Goal: Information Seeking & Learning: Learn about a topic

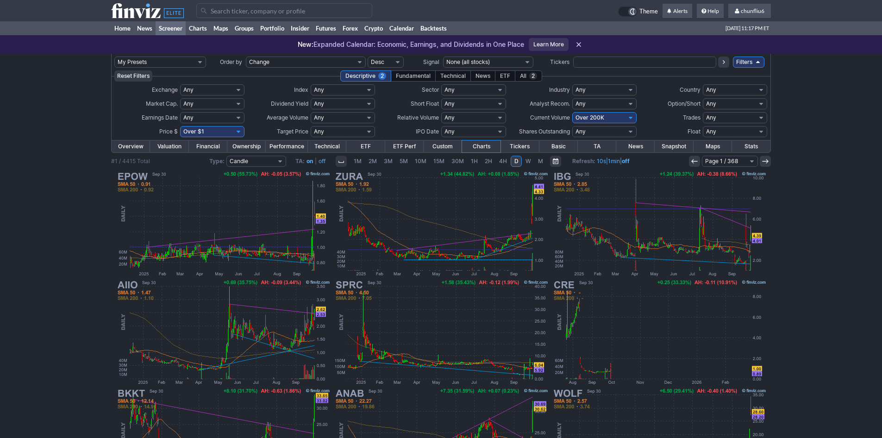
click at [608, 118] on select "Any Under 50K Under 100K Under 500K Under 750K Under 1M Over 0 Over 50K Over 10…" at bounding box center [604, 117] width 64 height 11
select select "o500"
click at [572, 112] on select "Any Under 50K Under 100K Under 500K Under 750K Under 1M Over 0 Over 50K Over 10…" at bounding box center [604, 117] width 64 height 11
